Goal: Task Accomplishment & Management: Manage account settings

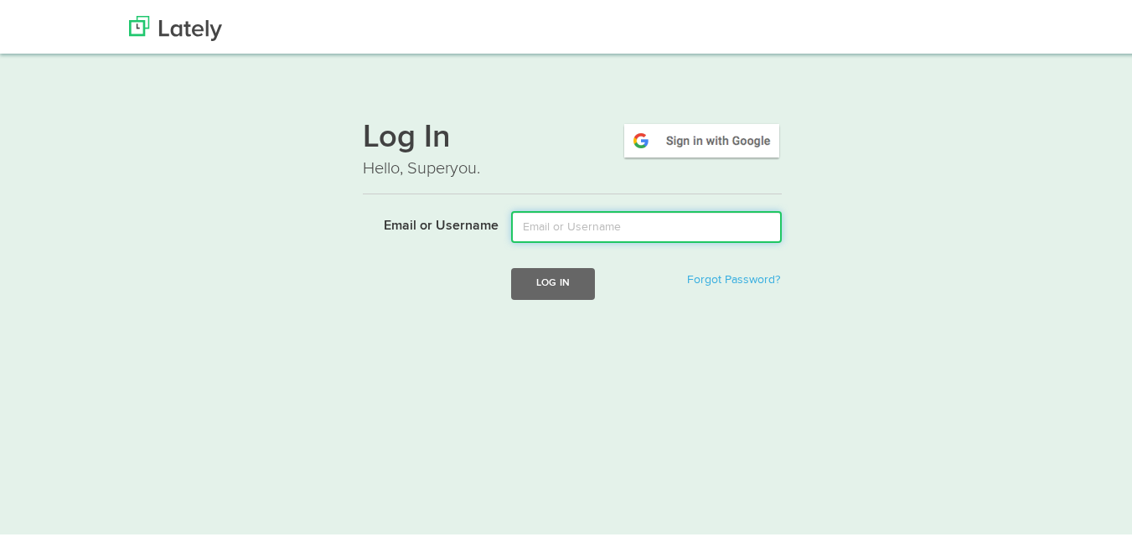
click at [534, 230] on input "Email or Username" at bounding box center [646, 224] width 271 height 32
type input "[EMAIL_ADDRESS][DOMAIN_NAME]"
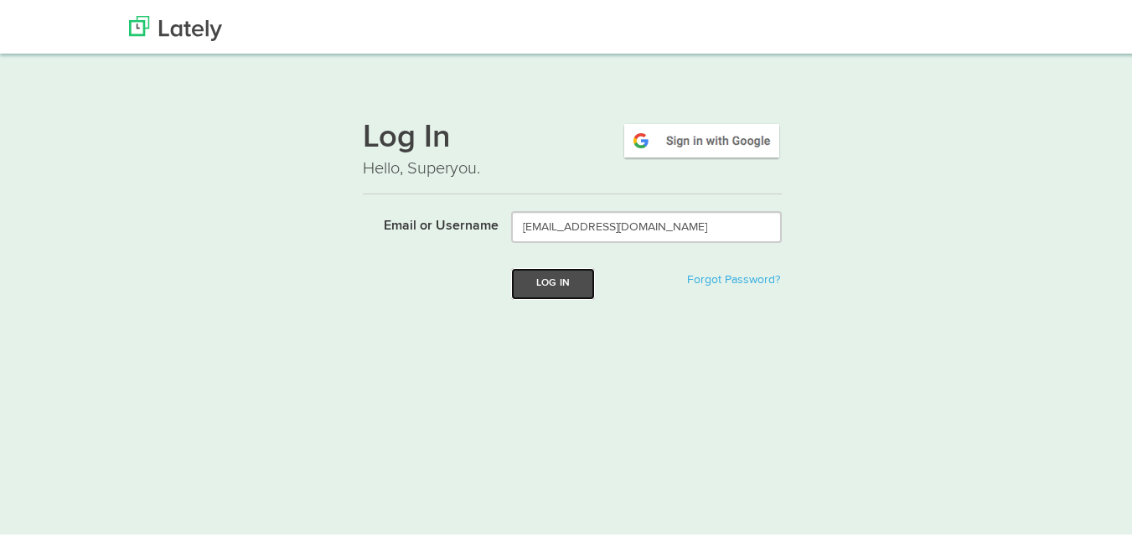
click at [539, 286] on button "Log In" at bounding box center [553, 280] width 84 height 31
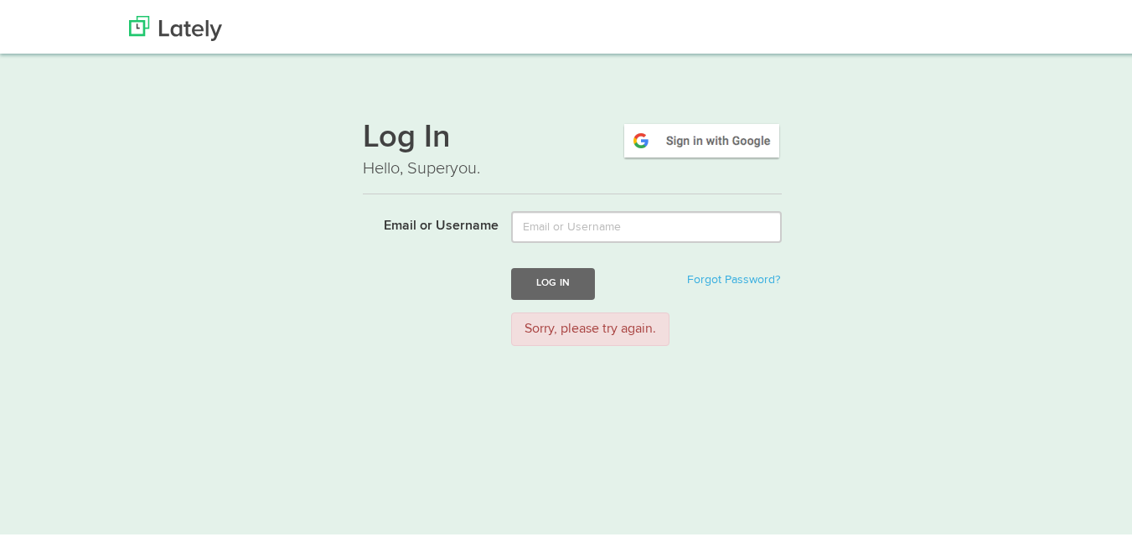
click at [617, 321] on div "Sorry, please try again." at bounding box center [590, 326] width 158 height 34
